Goal: Task Accomplishment & Management: Use online tool/utility

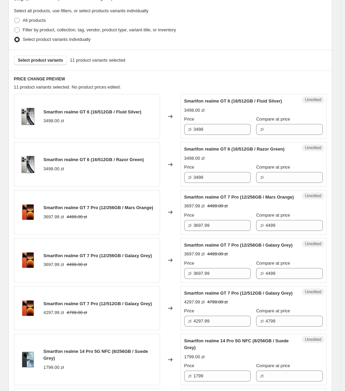
scroll to position [157, 0]
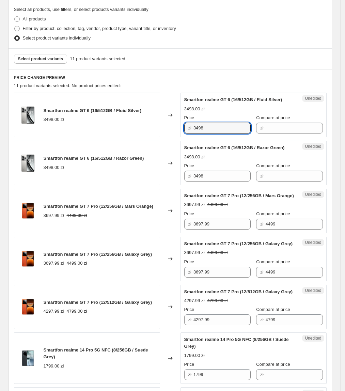
drag, startPoint x: 226, startPoint y: 126, endPoint x: 175, endPoint y: 139, distance: 53.0
click at [173, 138] on div "Smartfon realme GT 6 (16/512GB / Fluid Silver) 3498.00 zł Changed to Unedited S…" at bounding box center [170, 368] width 312 height 551
click at [272, 131] on input "Compare at price" at bounding box center [294, 128] width 57 height 11
paste input "3498"
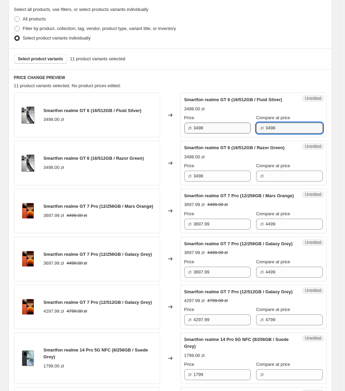
type input "3498"
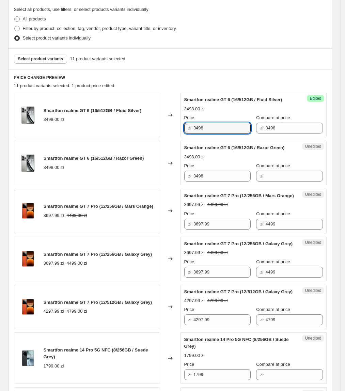
drag, startPoint x: 225, startPoint y: 129, endPoint x: 175, endPoint y: 140, distance: 51.4
click at [175, 140] on div "Smartfon realme GT 6 (16/512GB / Fluid Silver) 3498.00 zł Changed to Success Ed…" at bounding box center [170, 368] width 312 height 551
type input "2497.99"
click at [151, 153] on div "Smartfon realme GT 6 (16/512GB / Razor Green) 3498.00 zł" at bounding box center [87, 163] width 146 height 45
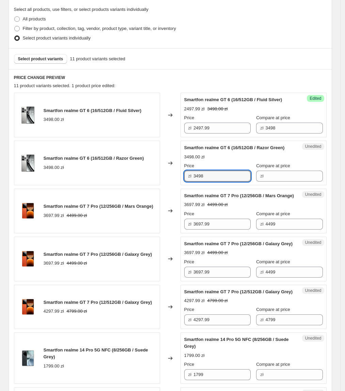
drag, startPoint x: 219, startPoint y: 185, endPoint x: 193, endPoint y: 184, distance: 26.6
click at [193, 181] on div "zł 3498" at bounding box center [217, 176] width 66 height 11
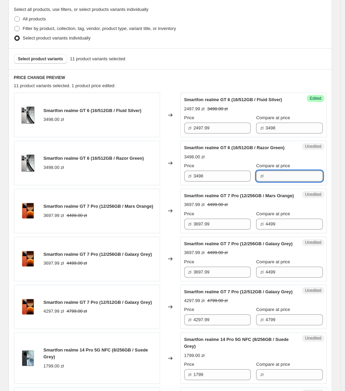
drag, startPoint x: 271, startPoint y: 184, endPoint x: 255, endPoint y: 184, distance: 15.7
click at [271, 181] on input "Compare at price" at bounding box center [294, 176] width 57 height 11
paste input "3498"
type input "3498"
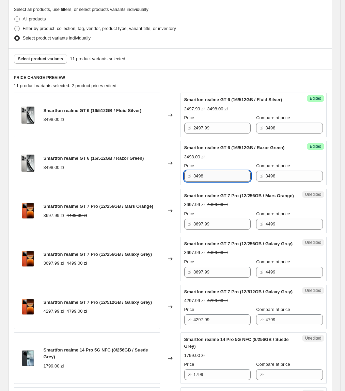
drag, startPoint x: 217, startPoint y: 185, endPoint x: 206, endPoint y: 185, distance: 11.2
click at [209, 181] on input "3498" at bounding box center [221, 176] width 57 height 11
click at [194, 181] on div "zł 3498" at bounding box center [217, 176] width 66 height 11
click at [223, 181] on input "3498" at bounding box center [221, 176] width 57 height 11
drag, startPoint x: 233, startPoint y: 184, endPoint x: 192, endPoint y: 187, distance: 41.0
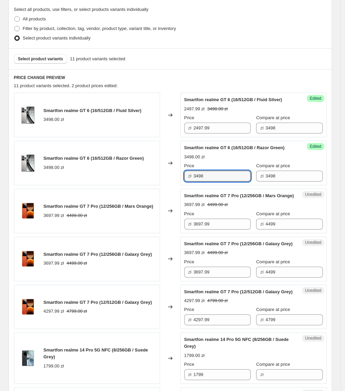
click at [192, 181] on div "zł 3498" at bounding box center [217, 176] width 66 height 11
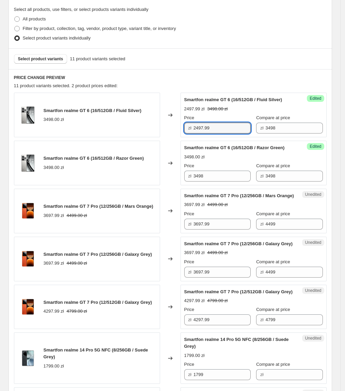
drag, startPoint x: 224, startPoint y: 130, endPoint x: 128, endPoint y: 123, distance: 95.9
click at [128, 123] on div "Smartfon realme GT 6 (16/512GB / Fluid Silver) 3498.00 zł Changed to Success Ed…" at bounding box center [170, 115] width 312 height 45
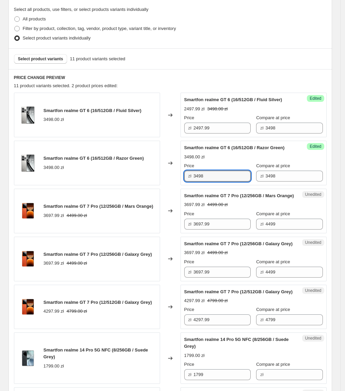
paste input "2497.99"
drag, startPoint x: 219, startPoint y: 184, endPoint x: 155, endPoint y: 183, distance: 64.0
click at [155, 183] on div "Smartfon realme GT 6 (16/512GB / Razor Green) 3498.00 zł Changed to Success Edi…" at bounding box center [170, 163] width 312 height 45
type input "2497.99"
click at [150, 193] on div "Smartfon realme GT 6 (16/512GB / Fluid Silver) 3498.00 zł Changed to Success Ed…" at bounding box center [170, 368] width 312 height 551
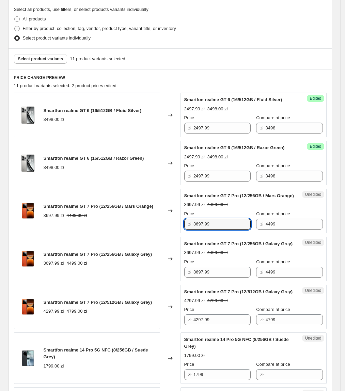
drag, startPoint x: 222, startPoint y: 236, endPoint x: 188, endPoint y: 239, distance: 34.5
click at [188, 229] on div "zł 3697.99" at bounding box center [217, 224] width 66 height 11
type input "3497.99"
click at [135, 209] on span "Smartfon realme GT 7 Pro (12/256GB / Mars Orange)" at bounding box center [99, 206] width 110 height 5
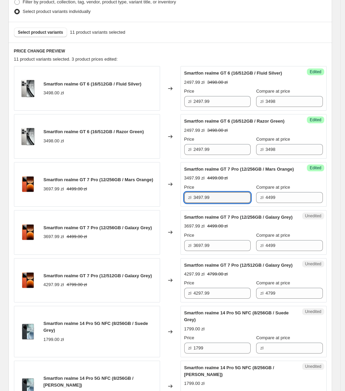
drag, startPoint x: 227, startPoint y: 212, endPoint x: 166, endPoint y: 223, distance: 61.6
click at [166, 223] on div "Smartfon realme GT 6 (16/512GB / Fluid Silver) 3498.00 zł Changed to Success Ed…" at bounding box center [170, 341] width 312 height 551
click at [222, 255] on div "Unedited Smartfon realme GT 7 Pro (12/256GB / Galaxy Grey) 3697.99 zł 4499.00 z…" at bounding box center [253, 232] width 146 height 45
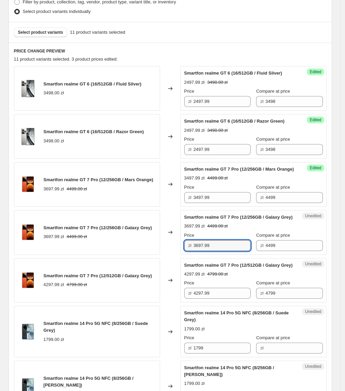
paste input "4"
drag, startPoint x: 228, startPoint y: 268, endPoint x: 157, endPoint y: 267, distance: 70.8
click at [157, 255] on div "Smartfon realme GT 7 Pro (12/256GB / Galaxy Grey) 3697.99 zł 4499.00 zł Changed…" at bounding box center [170, 232] width 312 height 45
type input "3497.99"
click at [157, 255] on div "Smartfon realme GT 7 Pro (12/256GB / Galaxy Grey) 3697.99 zł 4499.00 zł" at bounding box center [87, 232] width 146 height 45
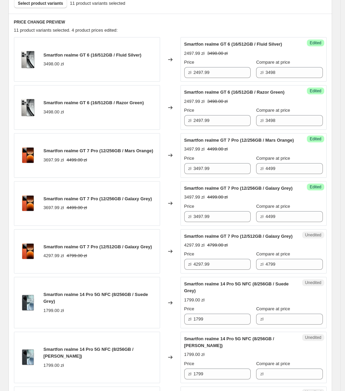
scroll to position [213, 0]
drag, startPoint x: 230, startPoint y: 235, endPoint x: 192, endPoint y: 238, distance: 37.9
click at [192, 222] on div "zł 3497.99" at bounding box center [217, 216] width 66 height 11
click at [150, 256] on div "Smartfon realme GT 7 Pro (12/512GB / Galaxy Grey) 4297.99 zł 4799.00 zł" at bounding box center [87, 251] width 146 height 45
drag, startPoint x: 233, startPoint y: 294, endPoint x: 180, endPoint y: 293, distance: 52.8
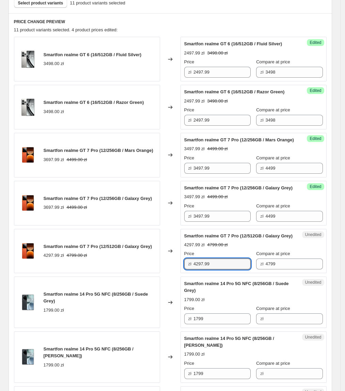
click at [180, 273] on div "Smartfon realme GT 7 Pro (12/512GB / Galaxy Grey) 4297.99 zł 4799.00 zł Changed…" at bounding box center [170, 251] width 312 height 45
type input "3997.99"
click at [189, 293] on span "Smartfon realme 14 Pro 5G NFC (8/256GB / Suede Grey)" at bounding box center [236, 287] width 105 height 12
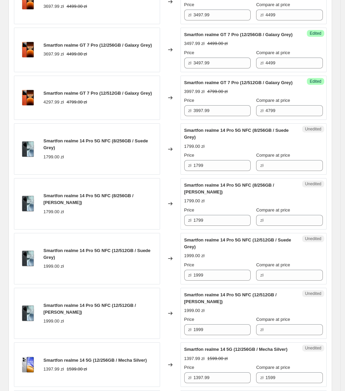
scroll to position [367, 0]
drag, startPoint x: 213, startPoint y: 195, endPoint x: 171, endPoint y: 194, distance: 42.6
click at [171, 174] on div "Smartfon realme 14 Pro 5G NFC (8/256GB / Suede Grey) 1799.00 zł Changed to Uned…" at bounding box center [170, 148] width 312 height 51
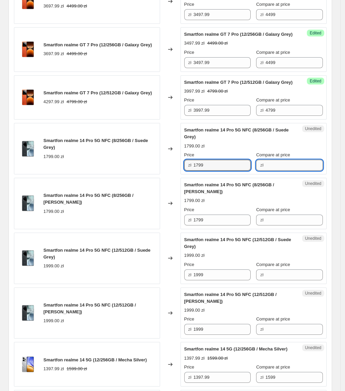
click at [266, 171] on input "Compare at price" at bounding box center [294, 165] width 57 height 11
paste input "1799"
type input "1799"
drag, startPoint x: 227, startPoint y: 196, endPoint x: 158, endPoint y: 195, distance: 68.4
click at [158, 174] on div "Smartfon realme 14 Pro 5G NFC (8/256GB / Suede Grey) 1799.00 zł Changed to Succ…" at bounding box center [170, 148] width 312 height 51
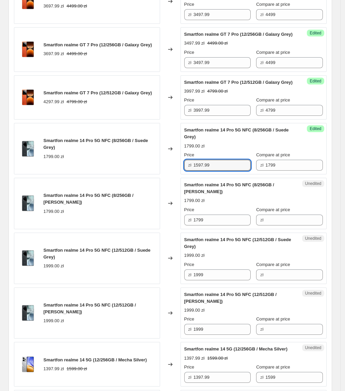
click at [142, 215] on div "1799.00 zł" at bounding box center [100, 211] width 113 height 7
drag, startPoint x: 217, startPoint y: 194, endPoint x: 168, endPoint y: 194, distance: 49.0
click at [168, 174] on div "Smartfon realme 14 Pro 5G NFC (8/256GB / Suede Grey) 1799.00 zł Changed to Succ…" at bounding box center [170, 148] width 312 height 51
paste input "7"
click at [203, 204] on div "1799.00 zł" at bounding box center [194, 200] width 20 height 7
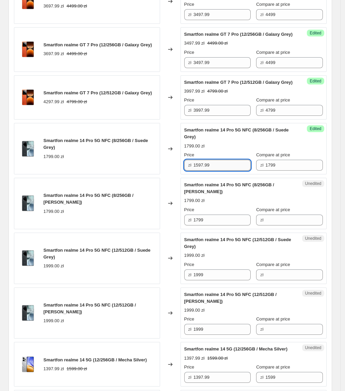
click at [229, 171] on input "1597.99" at bounding box center [221, 165] width 57 height 11
drag, startPoint x: 225, startPoint y: 195, endPoint x: 186, endPoint y: 195, distance: 38.8
click at [186, 171] on div "zł 1597.99" at bounding box center [217, 165] width 66 height 11
type input "1597.99"
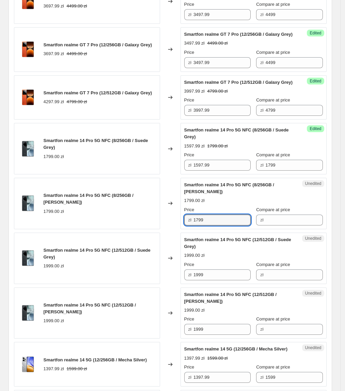
drag, startPoint x: 226, startPoint y: 244, endPoint x: 147, endPoint y: 250, distance: 78.8
click at [147, 229] on div "Smartfon realme 14 Pro 5G NFC (8/256GB / [PERSON_NAME]) 1799.00 zł Changed to U…" at bounding box center [170, 203] width 312 height 51
paste input "597."
type input "1597.99"
click at [180, 283] on div "Changed to" at bounding box center [170, 257] width 20 height 51
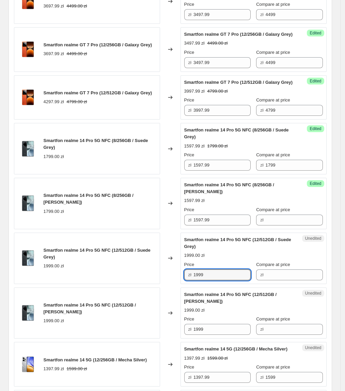
paste input "597."
drag, startPoint x: 221, startPoint y: 308, endPoint x: 154, endPoint y: 306, distance: 66.7
click at [154, 284] on div "Smartfon realme 14 Pro 5G NFC (12/512GB / Suede Grey) 1999.00 zł Changed to Une…" at bounding box center [170, 257] width 312 height 51
type input "1597.99"
click at [154, 284] on div "Smartfon realme 14 Pro 5G NFC (12/512GB / Suede Grey) 1999.00 zł" at bounding box center [87, 257] width 146 height 51
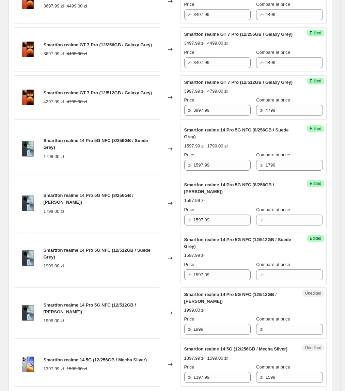
click at [295, 158] on div "Compare at price" at bounding box center [289, 154] width 66 height 7
drag, startPoint x: 294, startPoint y: 194, endPoint x: 262, endPoint y: 219, distance: 40.7
click at [243, 171] on div "Price zł 1597.99 Compare at price zł 1799" at bounding box center [253, 160] width 139 height 19
click at [280, 225] on input "Compare at price" at bounding box center [294, 219] width 57 height 11
paste input "1799"
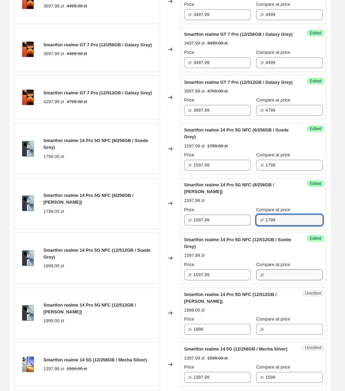
type input "1799"
click at [280, 280] on input "Compare at price" at bounding box center [294, 274] width 57 height 11
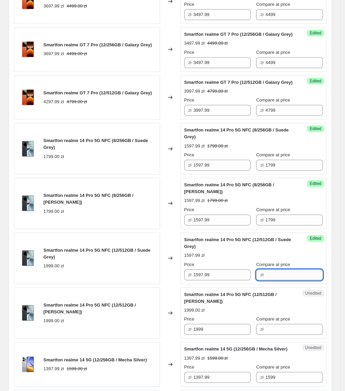
paste input "1799"
drag, startPoint x: 291, startPoint y: 303, endPoint x: 256, endPoint y: 305, distance: 35.1
click at [256, 280] on div "zł 1799" at bounding box center [289, 274] width 66 height 11
type input "1799"
click at [162, 284] on div "Changed to" at bounding box center [170, 257] width 20 height 51
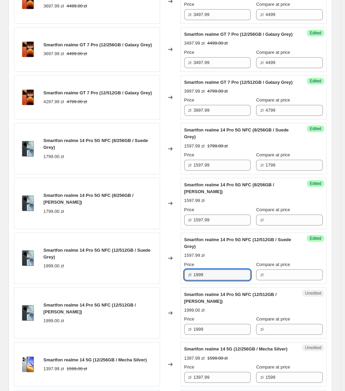
type input "1999"
click at [176, 284] on div "Changed to" at bounding box center [170, 257] width 20 height 51
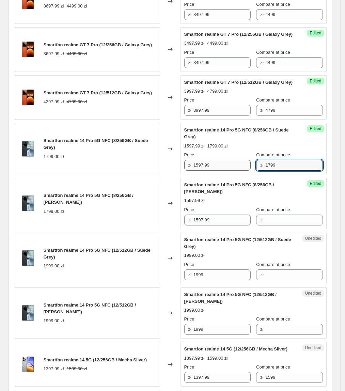
drag, startPoint x: 294, startPoint y: 196, endPoint x: 229, endPoint y: 193, distance: 64.7
click at [229, 171] on div "Price zł 1597.99 Compare at price zł 1799" at bounding box center [253, 160] width 139 height 19
click at [301, 225] on input "Compare at price" at bounding box center [294, 219] width 57 height 11
paste input "1799"
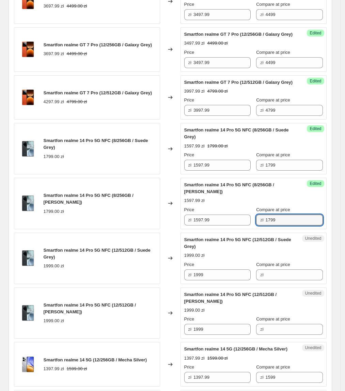
type input "1799"
click at [180, 276] on div "Changed to" at bounding box center [170, 257] width 20 height 51
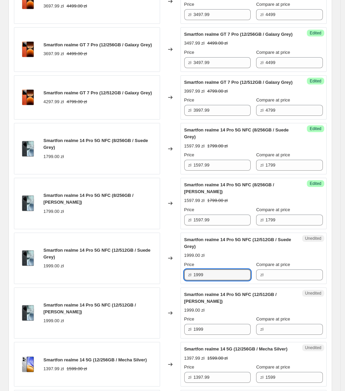
drag, startPoint x: 217, startPoint y: 301, endPoint x: 167, endPoint y: 302, distance: 49.7
click at [167, 284] on div "Smartfon realme 14 Pro 5G NFC (12/512GB / Suede Grey) 1999.00 zł Changed to Une…" at bounding box center [170, 257] width 312 height 51
click at [267, 280] on input "Compare at price" at bounding box center [294, 274] width 57 height 11
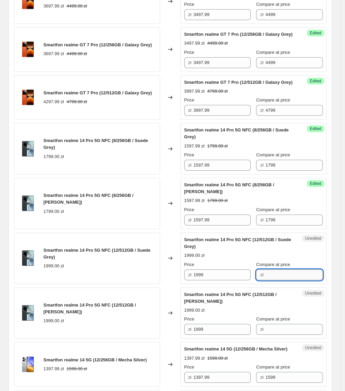
paste input "1999"
type input "1999"
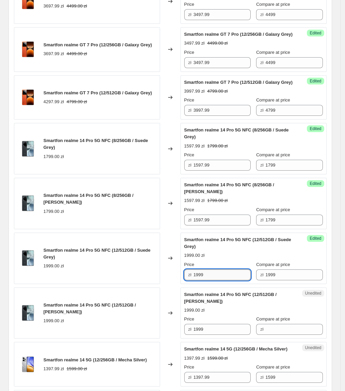
drag, startPoint x: 228, startPoint y: 309, endPoint x: 225, endPoint y: 304, distance: 5.6
click at [193, 284] on div "Success Edited Smartfon realme 14 Pro 5G NFC (12/512GB / Suede Grey) 1999.00 zł…" at bounding box center [253, 257] width 146 height 51
type input "1797.99"
click at [91, 265] on div "Smartfon realme 14 Pro 5G NFC (12/512GB / Suede Grey) 1999.00 zł" at bounding box center [87, 257] width 146 height 51
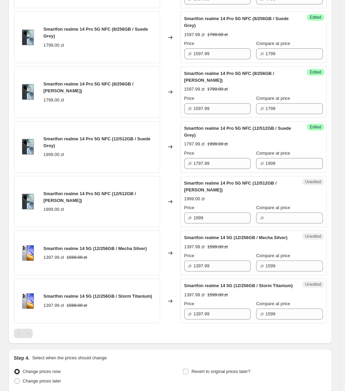
scroll to position [478, 0]
drag, startPoint x: 222, startPoint y: 194, endPoint x: 166, endPoint y: 194, distance: 55.8
click at [166, 172] on div "Smartfon realme 14 Pro 5G NFC (12/512GB / Suede Grey) 1999.00 zł Changed to Suc…" at bounding box center [170, 146] width 312 height 51
paste input "797."
drag, startPoint x: 218, startPoint y: 244, endPoint x: 145, endPoint y: 246, distance: 73.5
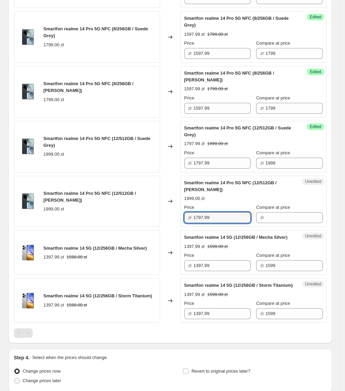
click at [145, 227] on div "Smartfon realme 14 Pro 5G NFC (12/512GB / [PERSON_NAME]) 1999.00 zł Changed to …" at bounding box center [170, 201] width 312 height 51
type input "1797.99"
click at [144, 227] on div "Smartfon realme 14 Pro 5G NFC (12/512GB / [PERSON_NAME]) 1999.00 zł" at bounding box center [87, 201] width 146 height 51
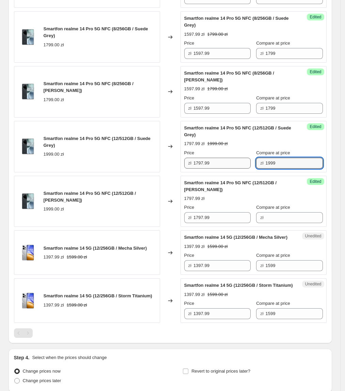
drag, startPoint x: 280, startPoint y: 193, endPoint x: 275, endPoint y: 241, distance: 48.9
click at [232, 168] on div "Price zł 1797.99 Compare at price zł 1999" at bounding box center [253, 158] width 139 height 19
click at [282, 223] on input "Compare at price" at bounding box center [294, 217] width 57 height 11
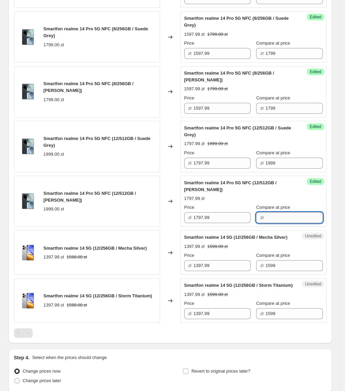
paste input "1999"
type input "1999"
click at [180, 227] on div "Changed to" at bounding box center [170, 201] width 20 height 51
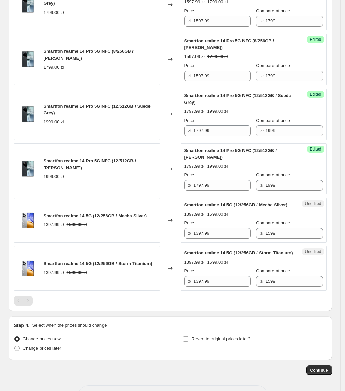
scroll to position [512, 0]
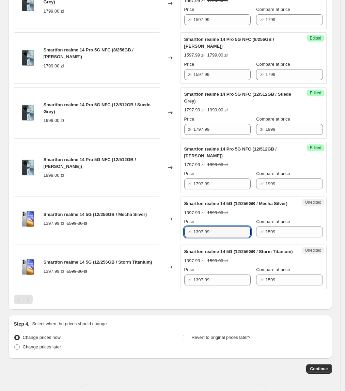
drag, startPoint x: 228, startPoint y: 266, endPoint x: 186, endPoint y: 266, distance: 41.9
click at [186, 237] on div "zł 1397.99" at bounding box center [217, 231] width 66 height 11
type input "1297.99"
click at [184, 241] on div "Unedited Smartfon realme 14 5G (12/256GB / Mecha Silver) 1397.99 zł 1599.00 zł …" at bounding box center [253, 218] width 146 height 45
drag, startPoint x: 223, startPoint y: 270, endPoint x: 167, endPoint y: 270, distance: 56.5
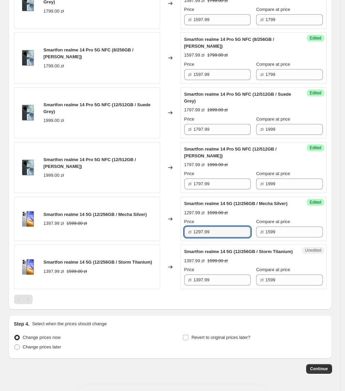
click at [167, 241] on div "Smartfon realme 14 5G (12/256GB / Mecha Silver) 1397.99 zł 1599.00 zł Changed t…" at bounding box center [170, 218] width 312 height 45
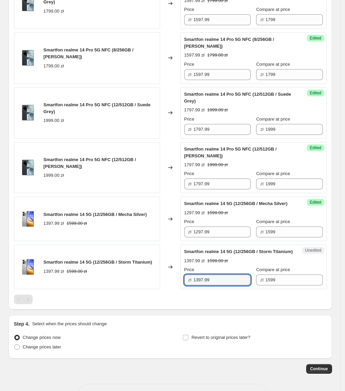
drag, startPoint x: 233, startPoint y: 323, endPoint x: 161, endPoint y: 323, distance: 71.5
click at [161, 289] on div "Smartfon realme 14 5G (12/256GB / Storm Titanium) 1397.99 zł 1599.00 zł Changed…" at bounding box center [170, 266] width 312 height 45
paste input "2"
type input "1297.99"
click at [160, 289] on div "Smartfon realme 14 5G (12/256GB / Storm Titanium) 1397.99 zł 1599.00 zł" at bounding box center [87, 266] width 146 height 45
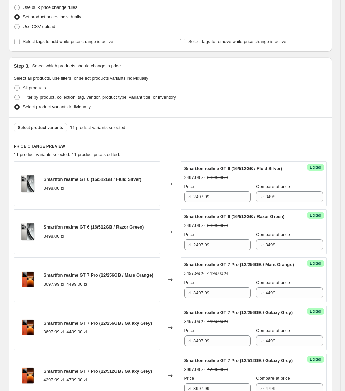
scroll to position [60, 0]
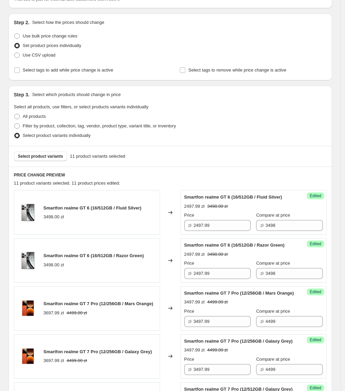
click at [64, 162] on div "Select product variants 11 product variants selected" at bounding box center [170, 156] width 323 height 21
click at [63, 160] on button "Select product variants" at bounding box center [40, 156] width 53 height 10
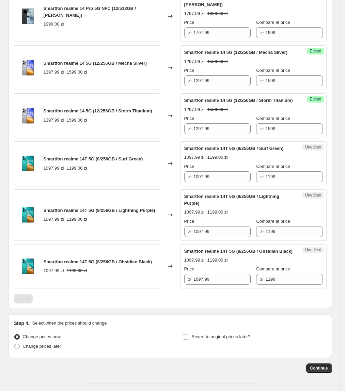
scroll to position [679, 0]
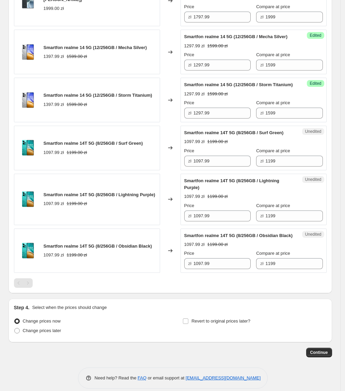
click at [215, 154] on div "Price" at bounding box center [217, 150] width 66 height 7
drag, startPoint x: 224, startPoint y: 207, endPoint x: 188, endPoint y: 209, distance: 36.1
click at [188, 166] on div "zł 1097.99" at bounding box center [217, 161] width 66 height 11
type input "9"
type input "977.99"
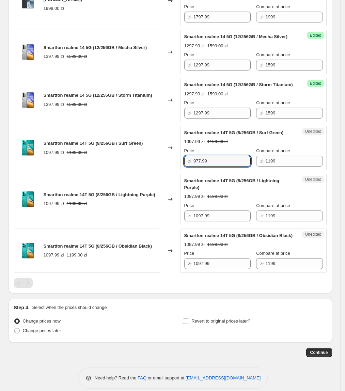
click at [209, 200] on strike "1199.00 zł" at bounding box center [217, 196] width 20 height 7
drag, startPoint x: 240, startPoint y: 206, endPoint x: 173, endPoint y: 207, distance: 66.7
click at [173, 170] on div "Smartfon realme 14T 5G (8/256GB / Surf Green) 1097.99 zł 1199.00 zł Changed to …" at bounding box center [170, 148] width 312 height 45
click at [235, 225] on div "Unedited Smartfon realme 14T 5G (8/256GB / Lightning Purple) 1097.99 zł 1199.00…" at bounding box center [253, 199] width 146 height 51
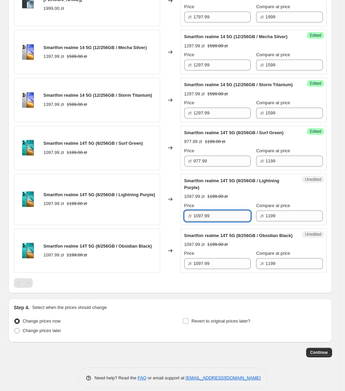
drag, startPoint x: 233, startPoint y: 263, endPoint x: 202, endPoint y: 259, distance: 31.5
click at [233, 221] on input "1097.99" at bounding box center [221, 215] width 57 height 11
paste input "97"
drag, startPoint x: 202, startPoint y: 259, endPoint x: 154, endPoint y: 259, distance: 47.3
click at [153, 225] on div "Smartfon realme 14T 5G (8/256GB / Lightning Purple) 1097.99 zł 1199.00 zł Chang…" at bounding box center [170, 199] width 312 height 51
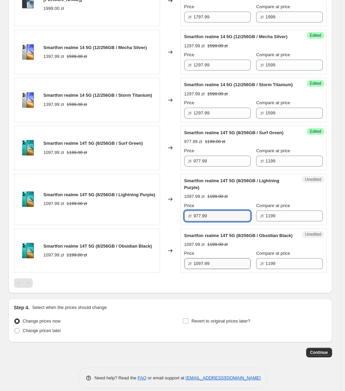
type input "977.99"
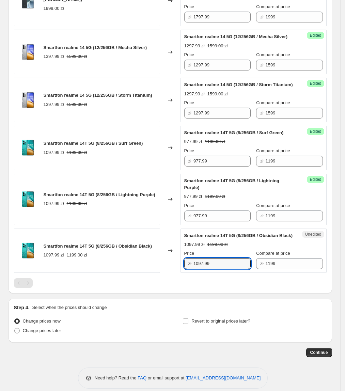
paste input "97"
drag, startPoint x: 220, startPoint y: 314, endPoint x: 133, endPoint y: 314, distance: 86.1
click at [133, 273] on div "Smartfon realme 14T 5G (8/256GB / Obsidian Black) 1097.99 zł 1199.00 zł Changed…" at bounding box center [170, 250] width 312 height 45
type input "977.99"
click at [133, 273] on div "Smartfon realme 14T 5G (8/256GB / Obsidian Black) 1097.99 zł 1199.00 zł" at bounding box center [87, 250] width 146 height 45
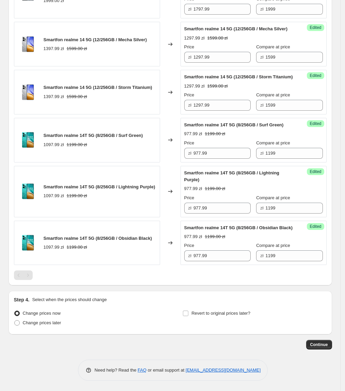
scroll to position [726, 0]
